Goal: Task Accomplishment & Management: Use online tool/utility

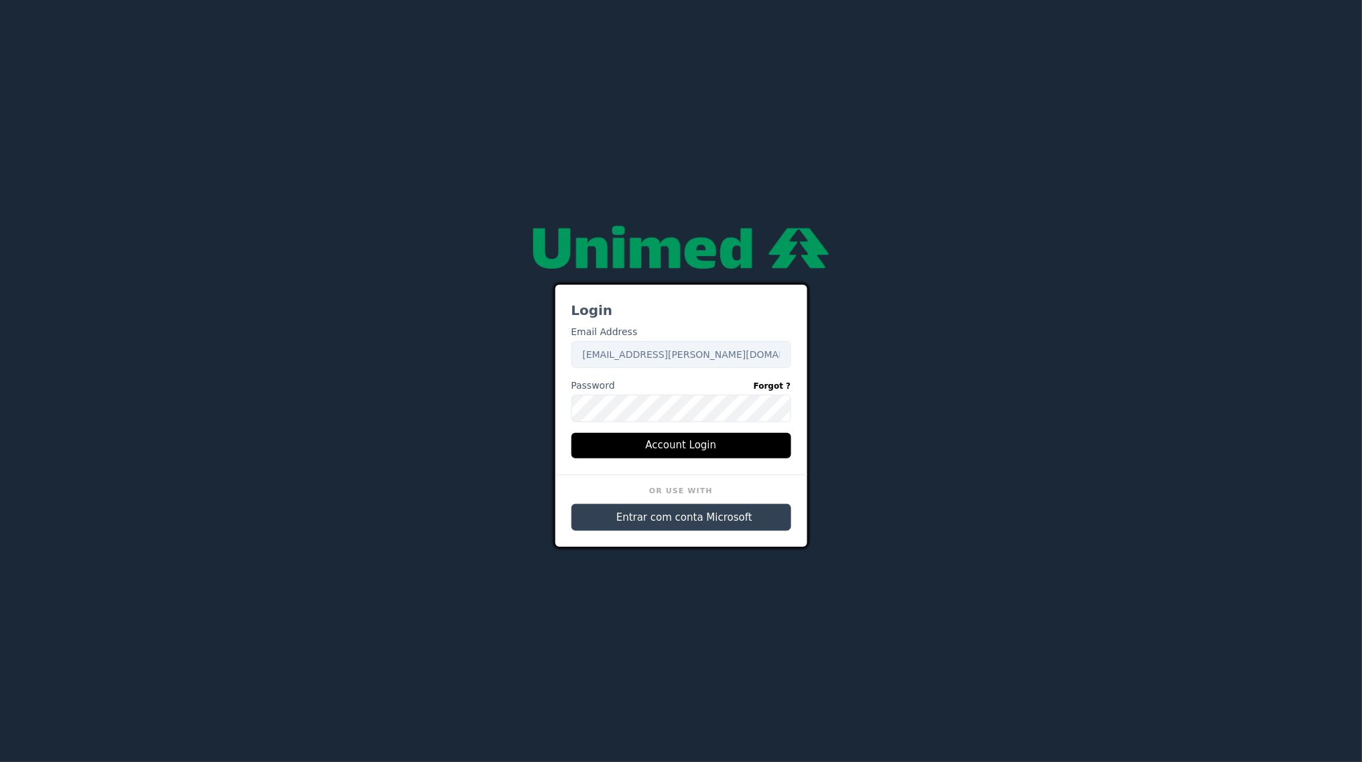
click at [666, 509] on button "Entrar com conta Microsoft" at bounding box center [681, 517] width 220 height 27
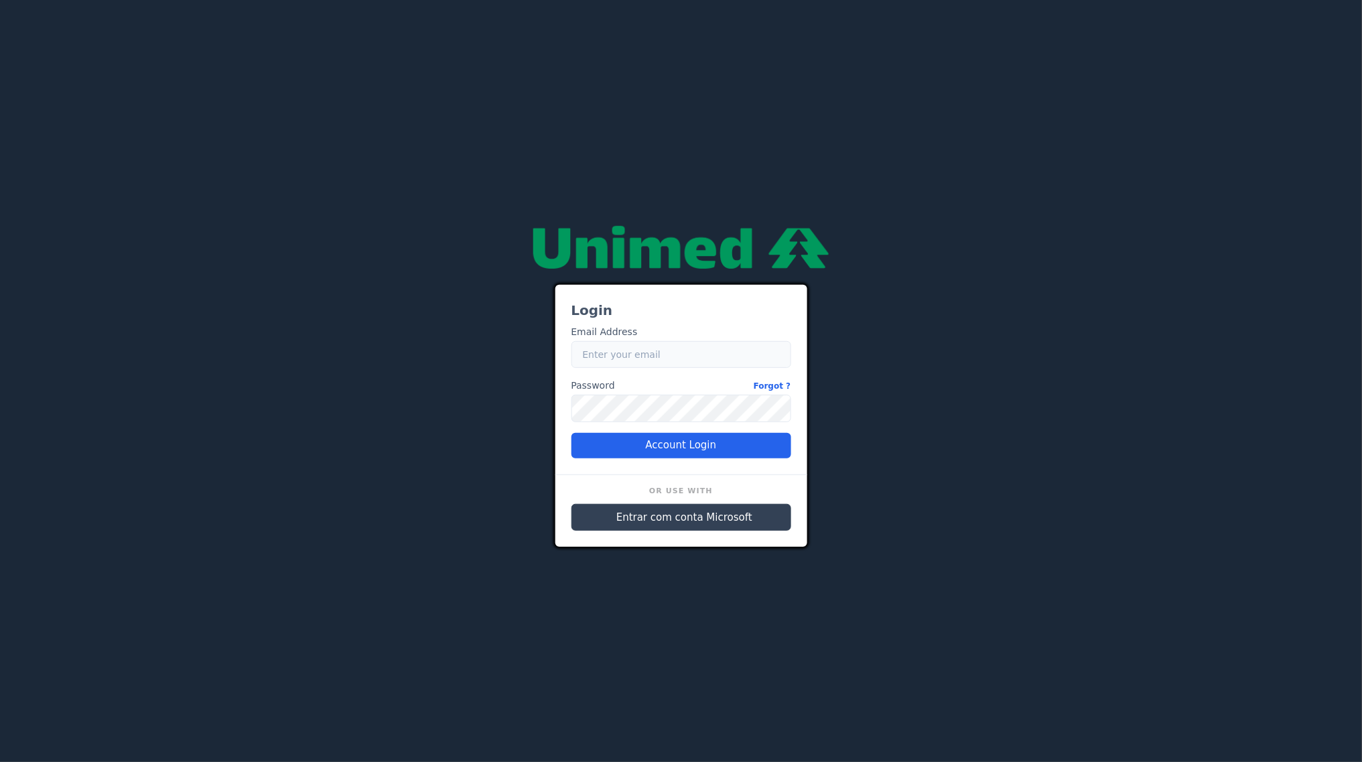
type input "[EMAIL_ADDRESS][PERSON_NAME][DOMAIN_NAME]"
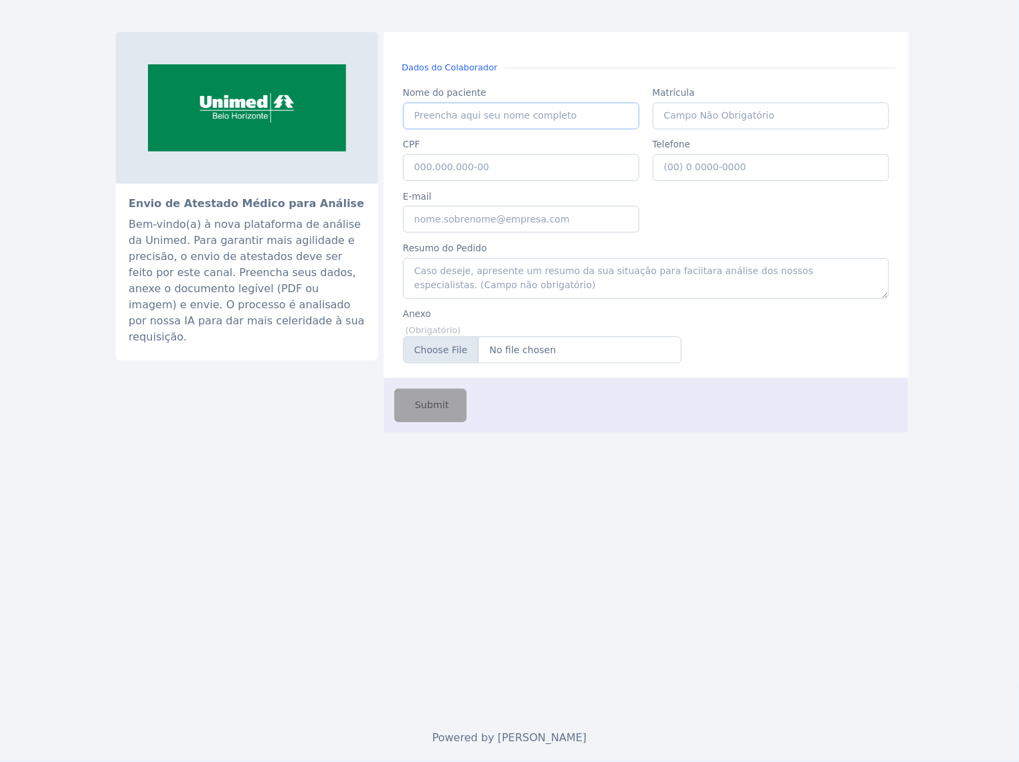
click at [469, 124] on input "Nome do paciente" at bounding box center [521, 115] width 237 height 27
click at [470, 112] on input "Nome do paciente" at bounding box center [521, 115] width 237 height 27
